Goal: Task Accomplishment & Management: Use online tool/utility

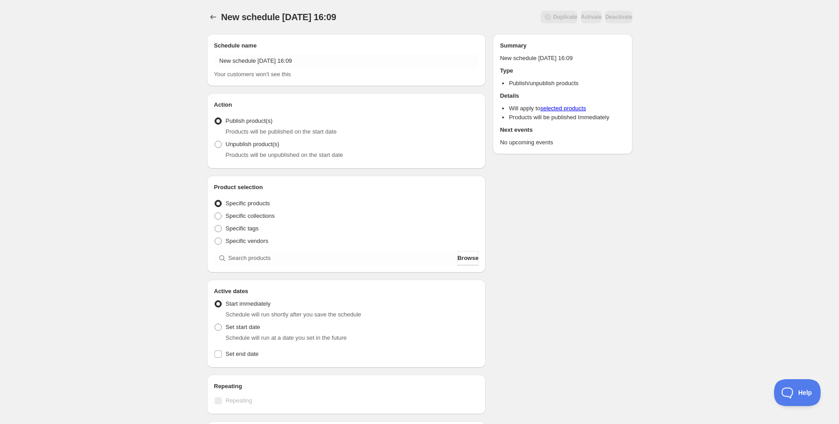
click at [255, 51] on div "Schedule name New schedule [DATE] 16:09 Your customers won't see this" at bounding box center [346, 60] width 265 height 38
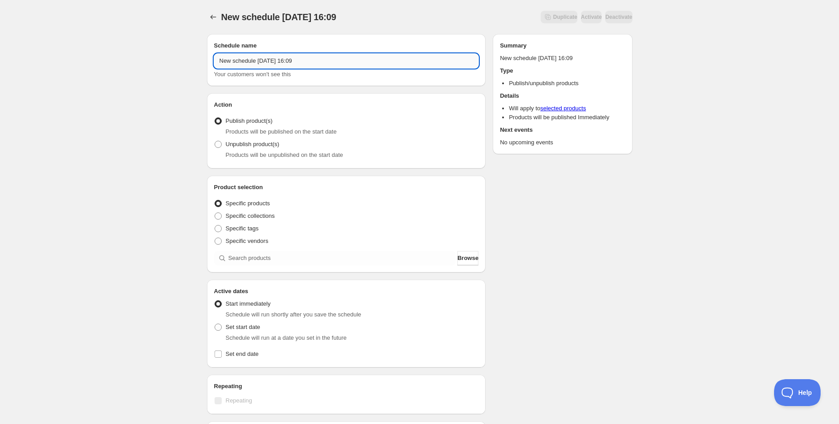
click at [254, 60] on input "New schedule [DATE] 16:09" at bounding box center [346, 61] width 265 height 14
paste input "Koko Black Pure Darkness 80% Dark Chocolate | 90g (BB [DATE])"
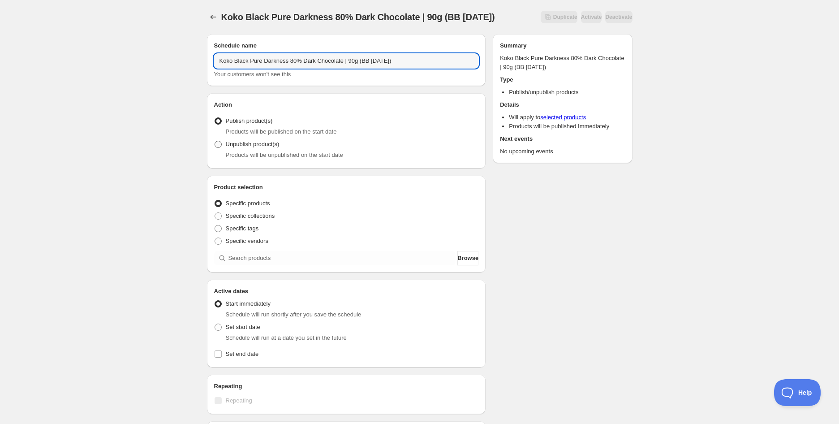
type input "Koko Black Pure Darkness 80% Dark Chocolate | 90g (BB [DATE])"
click at [258, 141] on span "Unpublish product(s)" at bounding box center [253, 144] width 54 height 7
click at [215, 141] on input "Unpublish product(s)" at bounding box center [214, 141] width 0 height 0
radio input "true"
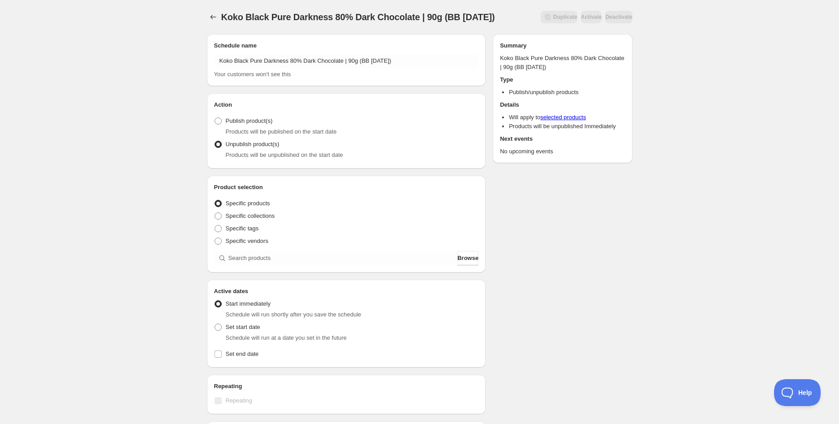
click at [255, 250] on div "Product selection Entity type Specific products Specific collections Specific t…" at bounding box center [346, 224] width 265 height 82
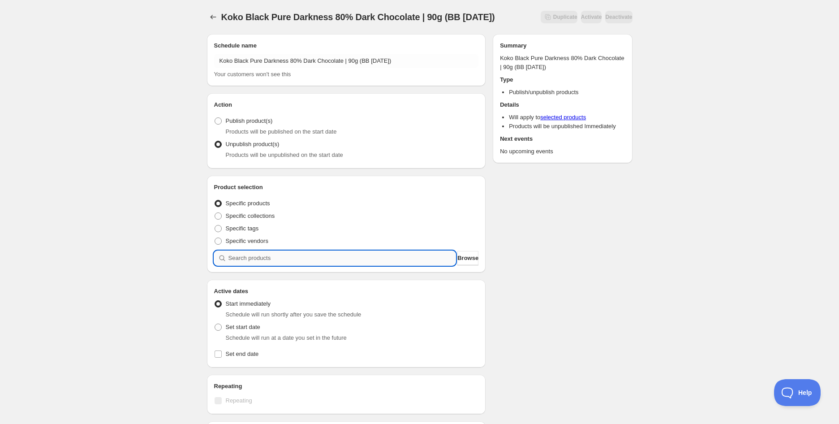
click at [259, 256] on input "search" at bounding box center [341, 258] width 227 height 14
paste input "Koko Black Pure Darkness 80% Dark Chocolate | 90g (BB [DATE])"
type input "Koko Black Pure Darkness 80% Dark Chocolate | 90g (BB [DATE])"
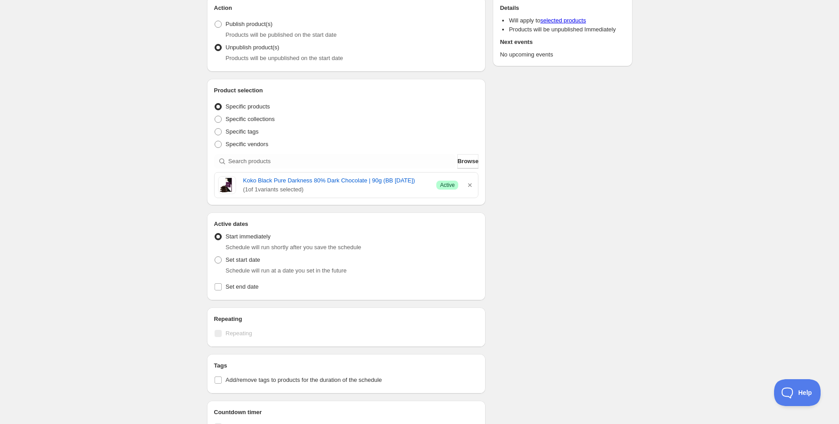
scroll to position [99, 0]
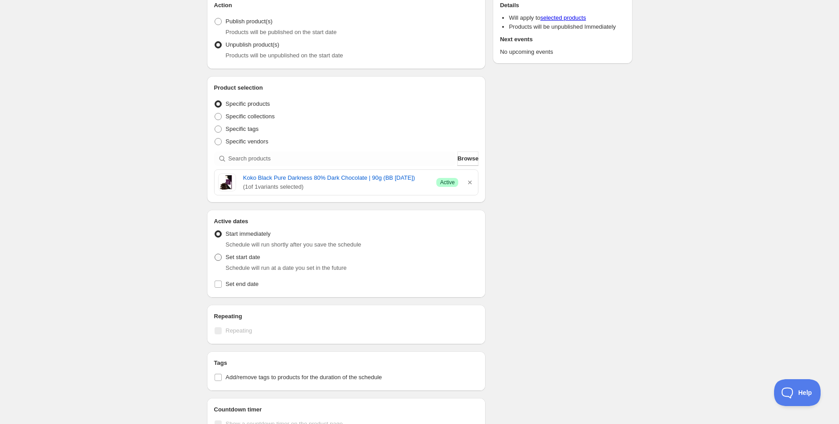
click at [229, 257] on span "Set start date" at bounding box center [243, 256] width 34 height 7
click at [215, 254] on input "Set start date" at bounding box center [214, 253] width 0 height 0
radio input "true"
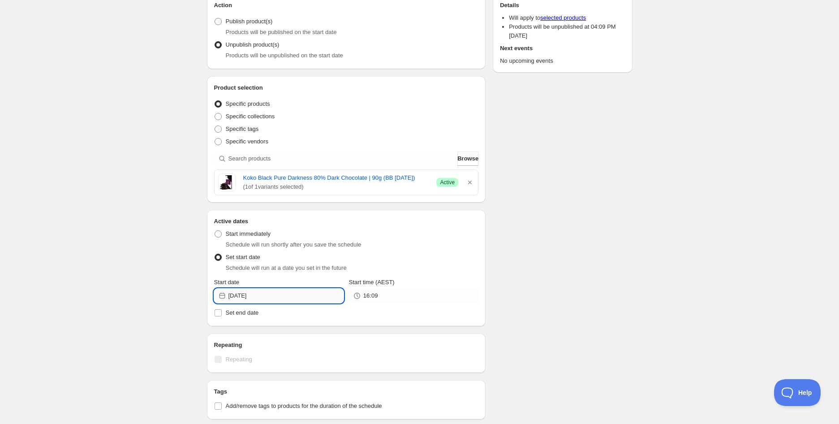
click at [274, 289] on input "[DATE]" at bounding box center [285, 295] width 115 height 14
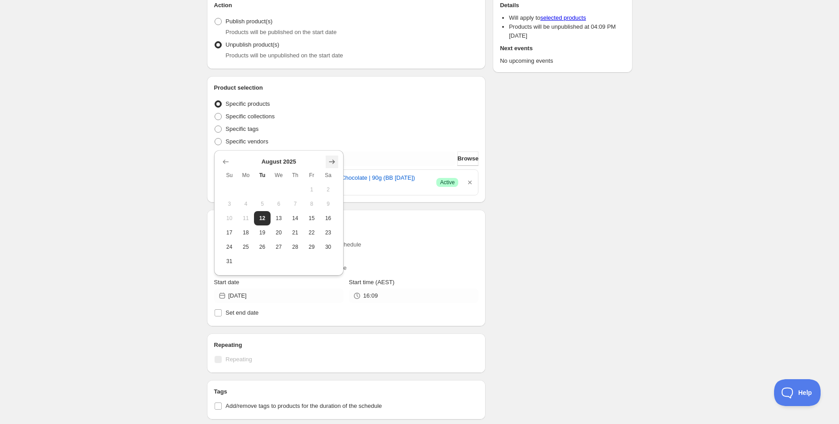
click at [328, 167] on button "Show next month, September 2025" at bounding box center [331, 161] width 13 height 13
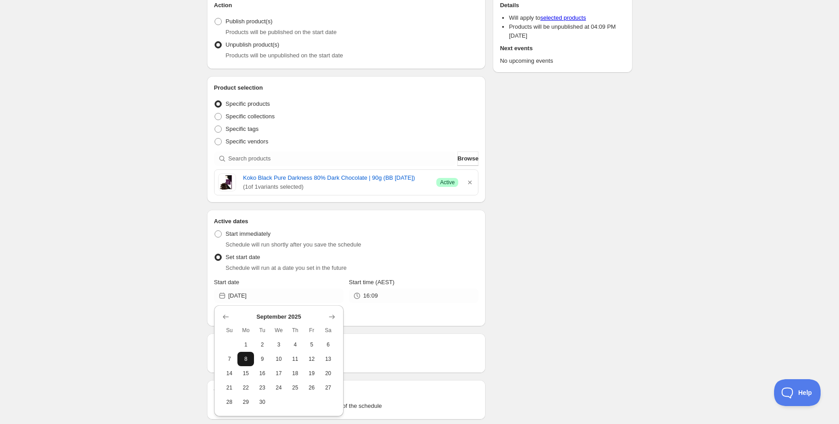
click at [248, 358] on span "8" at bounding box center [245, 358] width 9 height 7
type input "[DATE]"
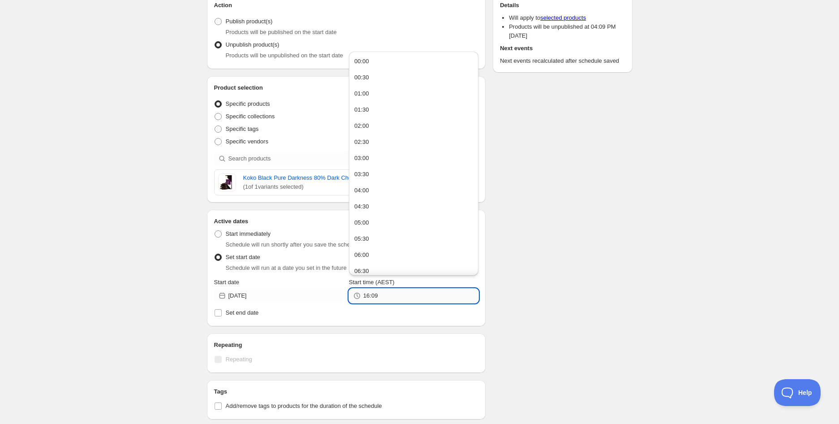
click at [371, 296] on input "16:09" at bounding box center [420, 295] width 115 height 14
click at [381, 293] on input "16:09" at bounding box center [420, 295] width 115 height 14
type input "14:00"
click at [184, 285] on div "Koko Black Pure Darkness 80% Dark Chocolate | 90g (BB [DATE]). This page is rea…" at bounding box center [419, 270] width 839 height 739
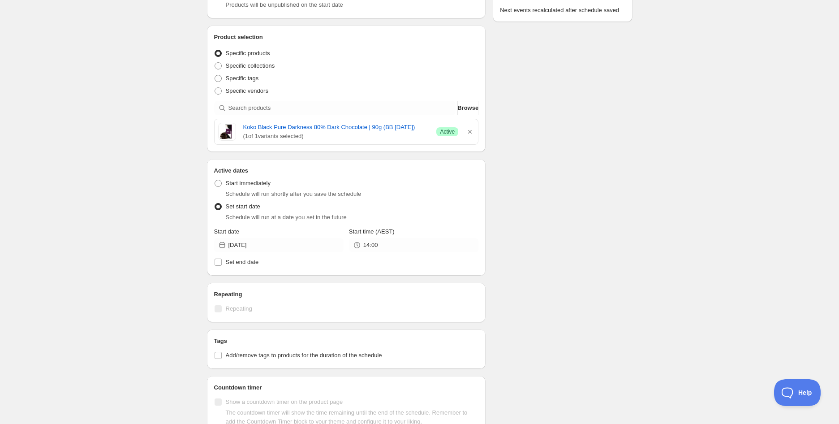
scroll to position [248, 0]
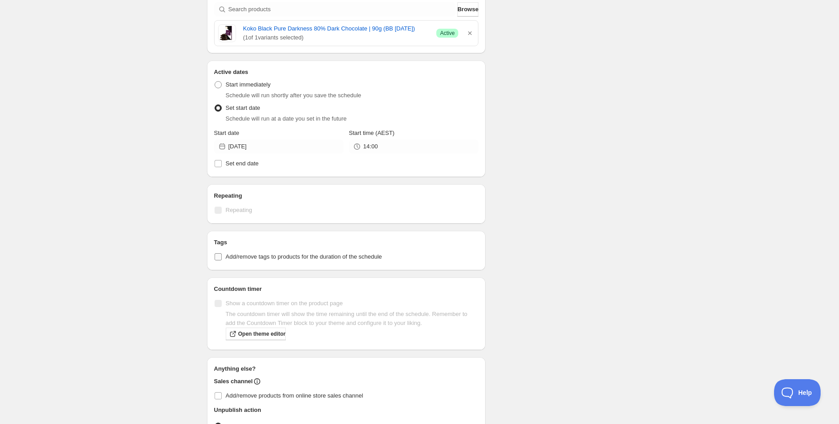
click at [240, 260] on span "Add/remove tags to products for the duration of the schedule" at bounding box center [304, 256] width 156 height 7
click at [222, 260] on input "Add/remove tags to products for the duration of the schedule" at bounding box center [217, 256] width 7 height 7
checkbox input "true"
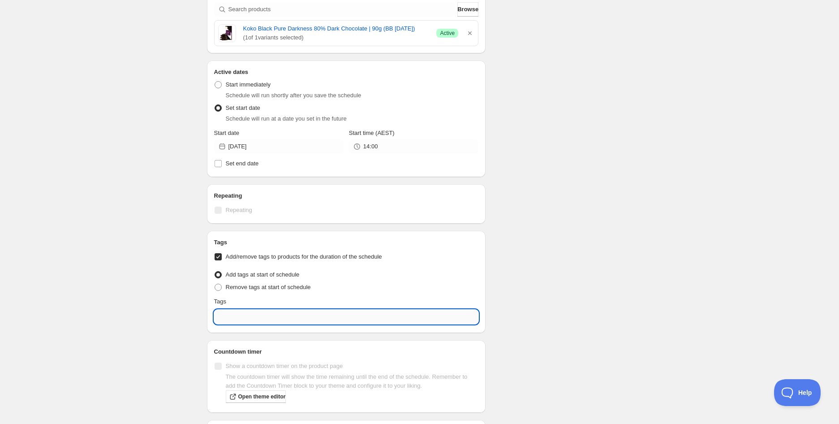
click at [257, 323] on input "text" at bounding box center [346, 316] width 265 height 14
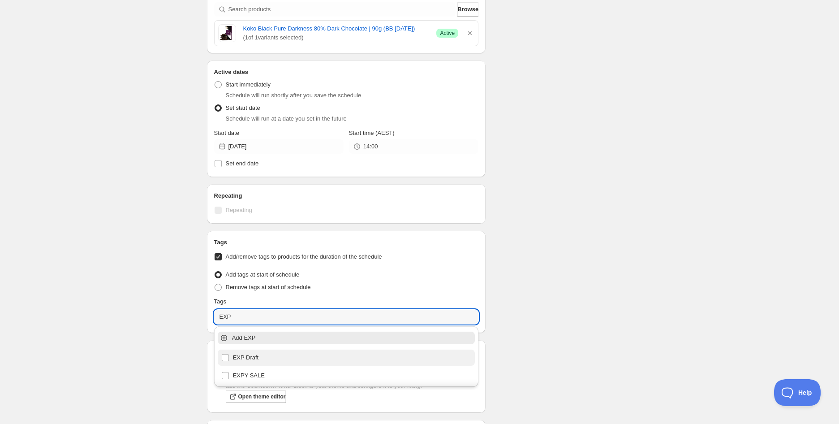
click at [258, 350] on div "EXP Draft" at bounding box center [346, 357] width 257 height 16
type input "EXP Draft"
checkbox input "true"
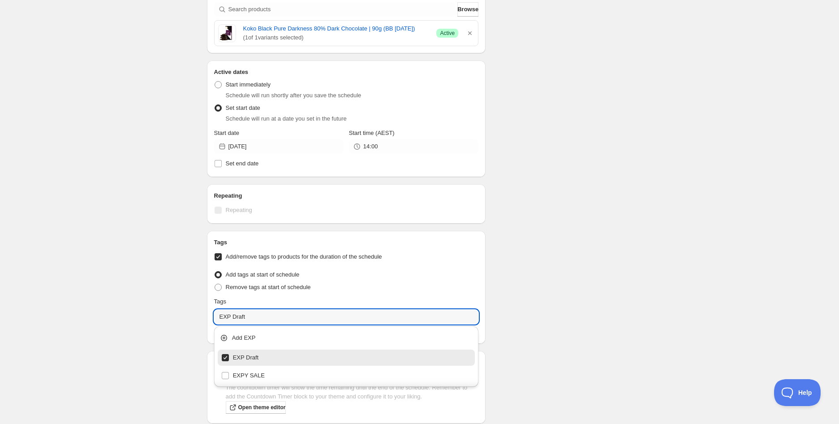
type input "EXP Draft"
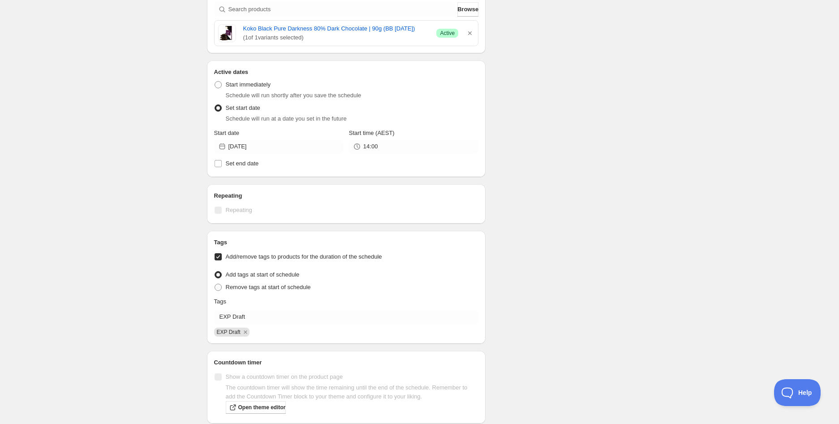
click at [506, 278] on div "Schedule name Koko Black Pure Darkness 80% Dark Chocolate | 90g (BB [DATE]) You…" at bounding box center [416, 161] width 432 height 767
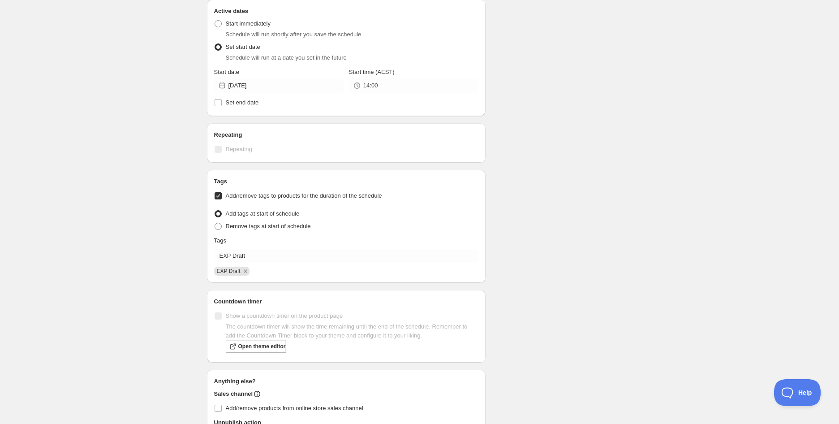
scroll to position [387, 0]
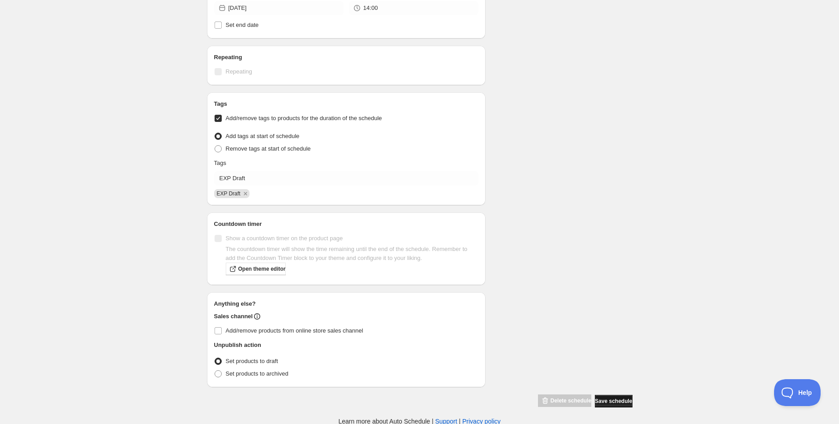
click at [614, 398] on span "Save schedule" at bounding box center [613, 400] width 37 height 7
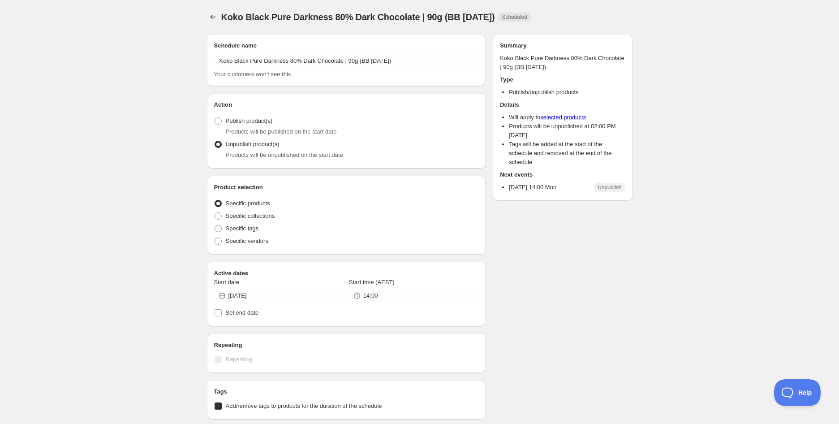
radio input "true"
checkbox input "true"
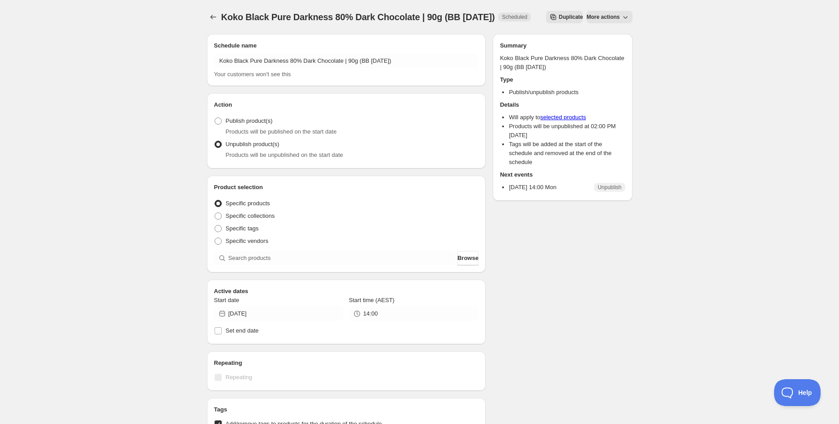
click at [142, 81] on div "Koko Black Pure Darkness 80% Dark Chocolate | 90g (BB [DATE]). This page is rea…" at bounding box center [419, 365] width 839 height 731
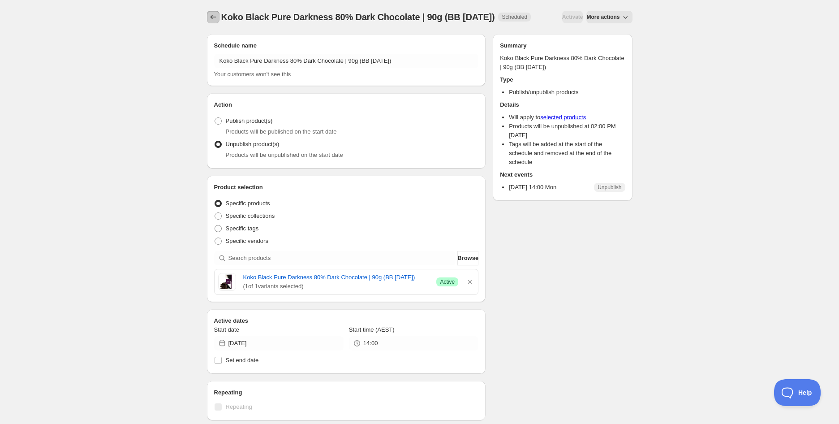
click at [209, 19] on icon "Schedules" at bounding box center [213, 17] width 9 height 9
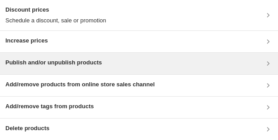
click at [55, 59] on h3 "Publish and/or unpublish products" at bounding box center [53, 62] width 96 height 9
